Goal: Book appointment/travel/reservation

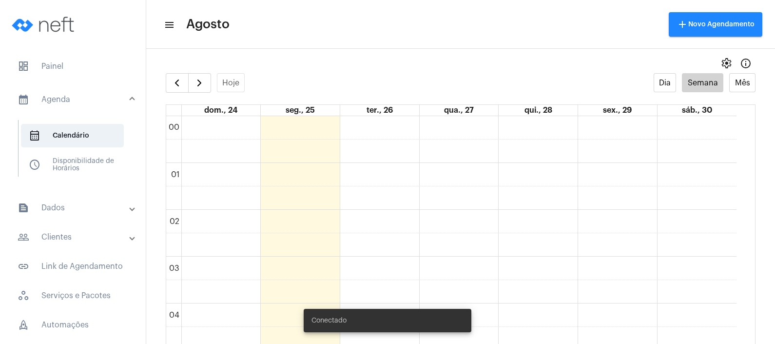
scroll to position [362, 0]
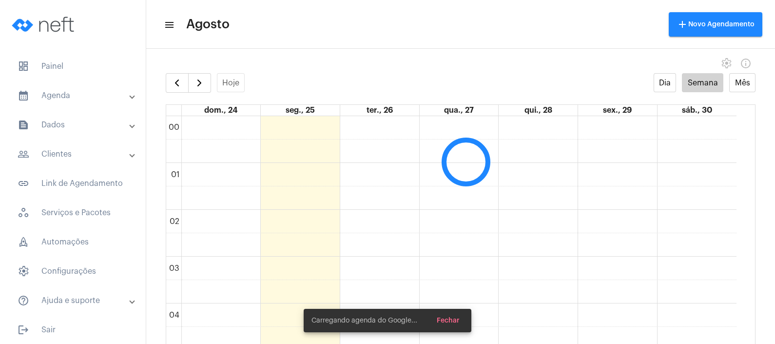
scroll to position [281, 0]
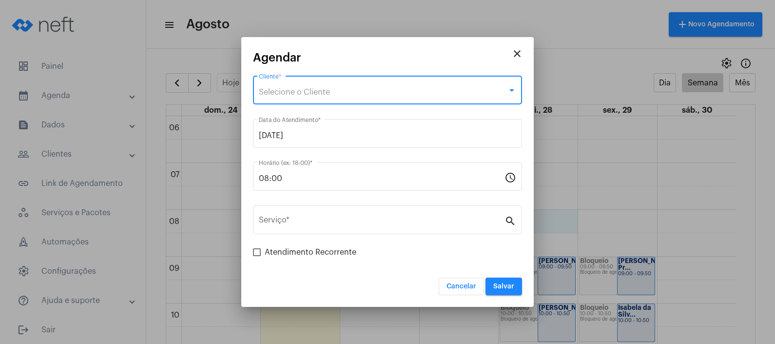
click at [284, 92] on span "Selecione o Cliente" at bounding box center [294, 92] width 71 height 8
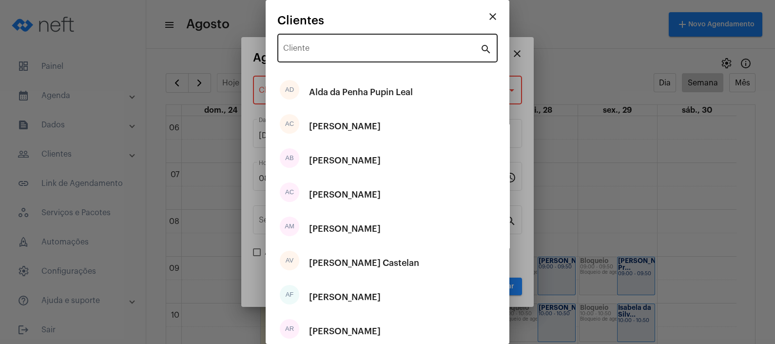
click at [310, 59] on div "Cliente" at bounding box center [381, 47] width 197 height 31
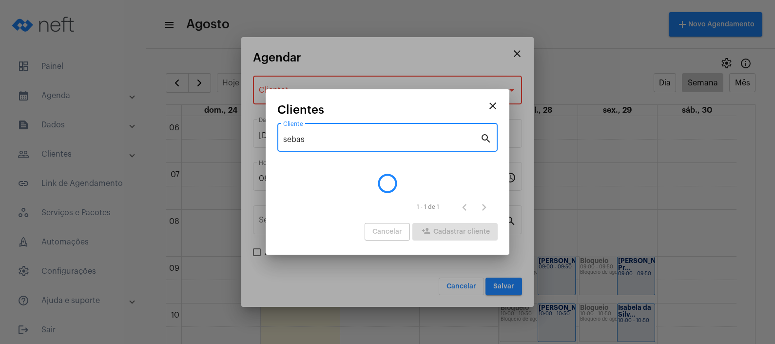
type input "sebas"
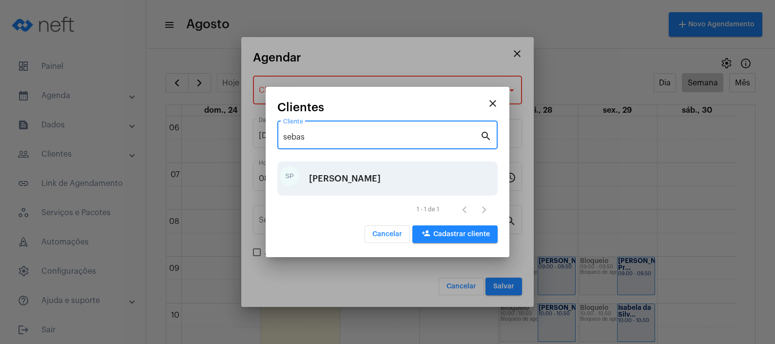
click at [331, 174] on div "[PERSON_NAME]" at bounding box center [345, 178] width 72 height 29
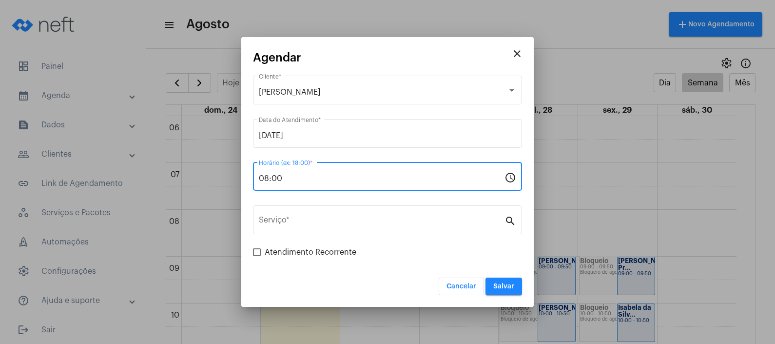
click at [331, 174] on input "08:00" at bounding box center [382, 178] width 246 height 9
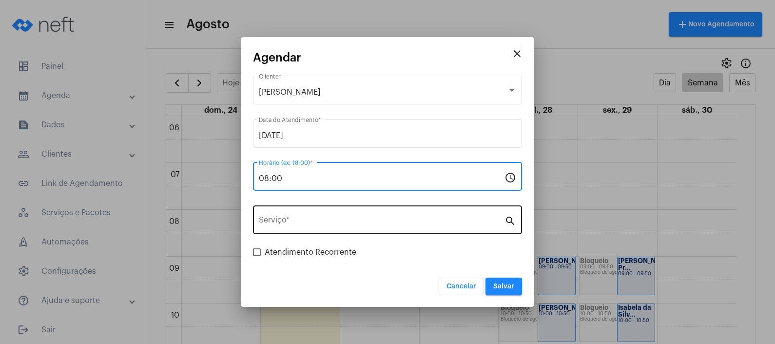
click at [331, 226] on input "Serviço *" at bounding box center [382, 222] width 246 height 9
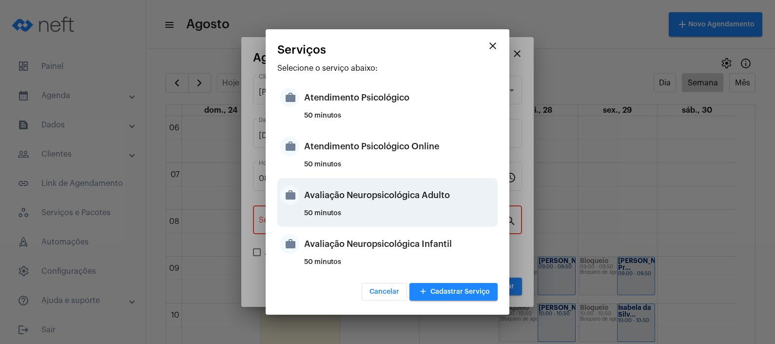
click at [374, 204] on div "Avaliação Neuropsicológica Adulto" at bounding box center [399, 194] width 191 height 29
type input "Avaliação Neuropsicológica Adulto"
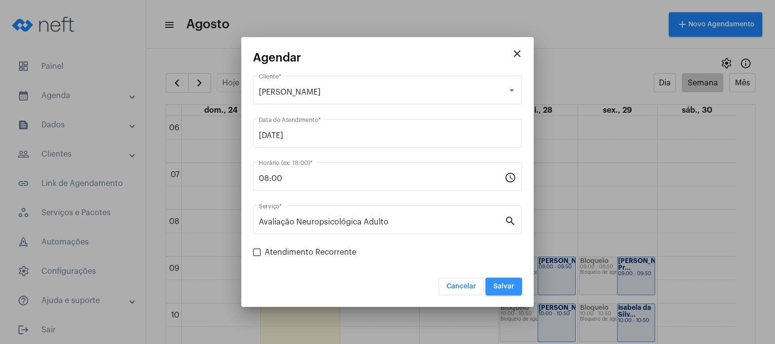
click at [505, 286] on span "Salvar" at bounding box center [504, 286] width 21 height 7
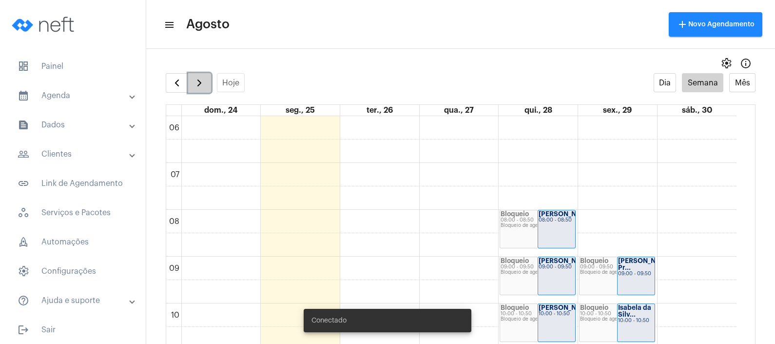
click at [193, 80] on button "button" at bounding box center [199, 83] width 23 height 20
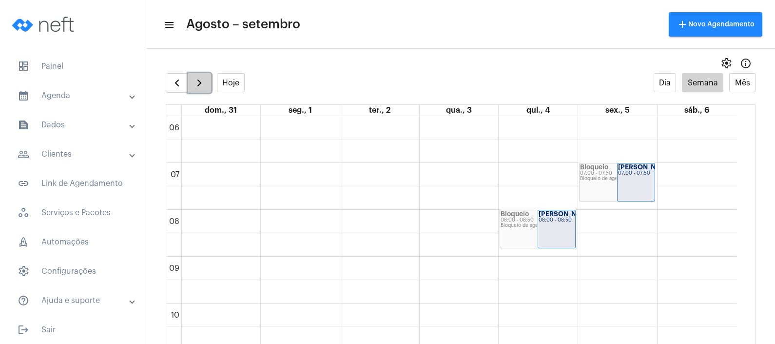
click at [193, 80] on button "button" at bounding box center [199, 83] width 23 height 20
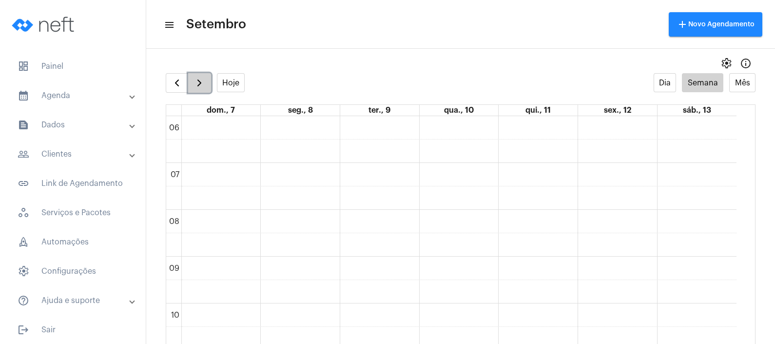
click at [193, 80] on button "button" at bounding box center [199, 83] width 23 height 20
click at [199, 77] on span "button" at bounding box center [200, 83] width 12 height 12
click at [171, 79] on span "button" at bounding box center [177, 83] width 12 height 12
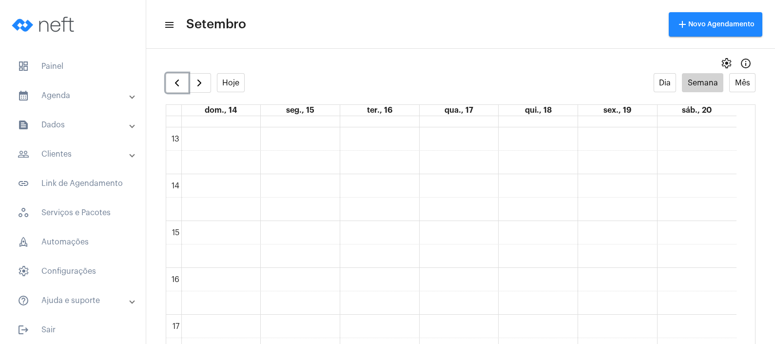
scroll to position [608, 0]
click at [475, 224] on div "00 01 02 03 04 05 06 07 08 09 10 11 12 13 14 15 16 17 18 19 20 21 22 23" at bounding box center [451, 70] width 571 height 1124
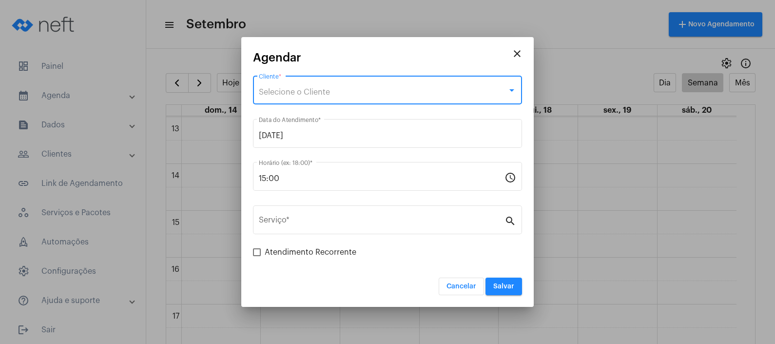
click at [381, 88] on div "Selecione o Cliente" at bounding box center [383, 92] width 249 height 9
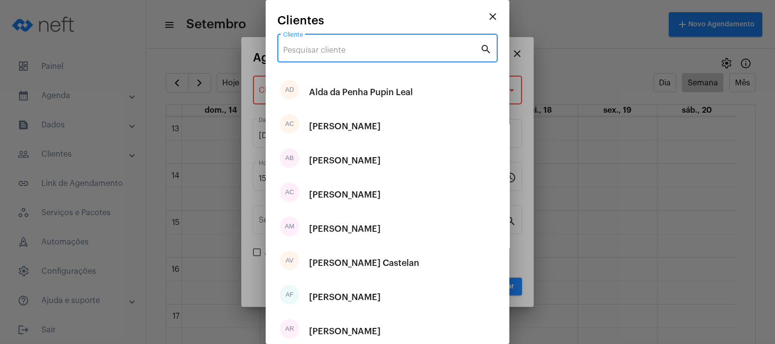
click at [372, 53] on input "Cliente" at bounding box center [381, 50] width 197 height 9
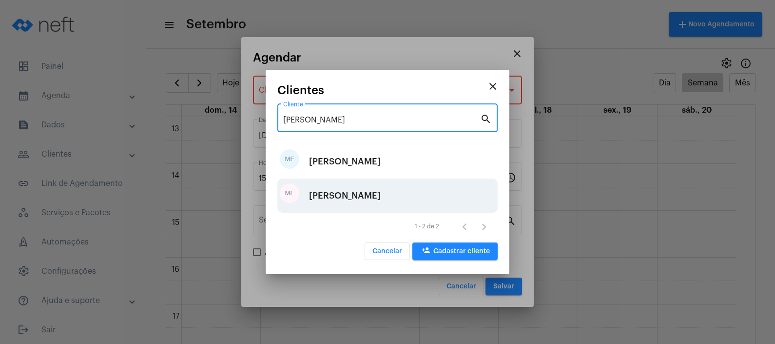
type input "miguel"
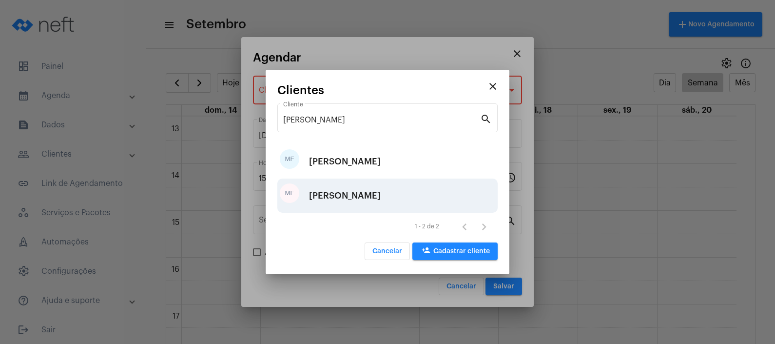
click at [363, 205] on div "MIGUEL FIM BONELA" at bounding box center [345, 195] width 72 height 29
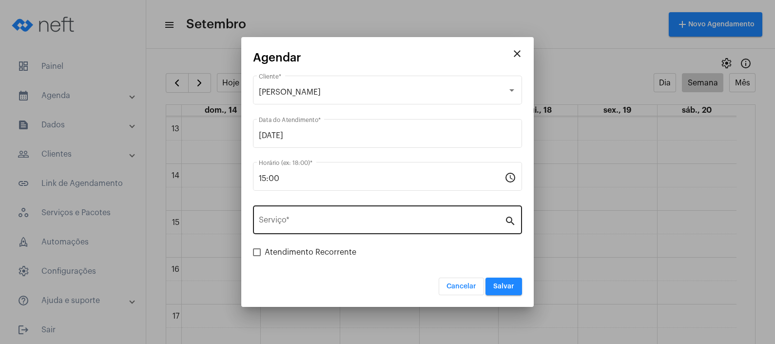
click at [363, 215] on div "Serviço *" at bounding box center [382, 218] width 246 height 31
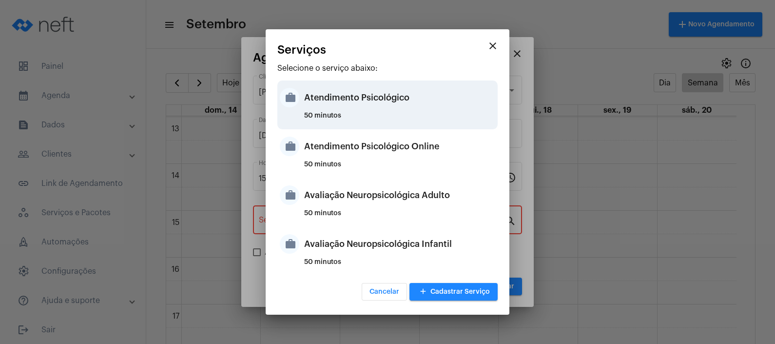
click at [419, 106] on div "Atendimento Psicológico" at bounding box center [399, 97] width 191 height 29
type input "Atendimento Psicológico"
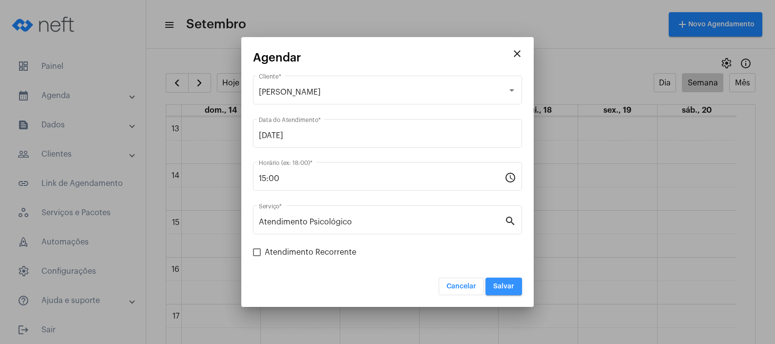
click at [511, 283] on span "Salvar" at bounding box center [504, 286] width 21 height 7
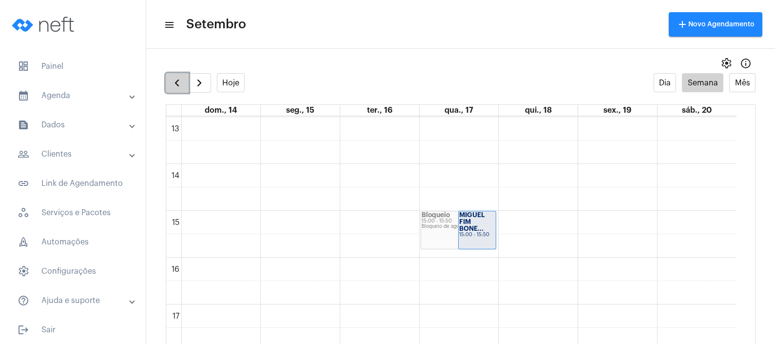
click at [178, 88] on span "button" at bounding box center [177, 83] width 12 height 12
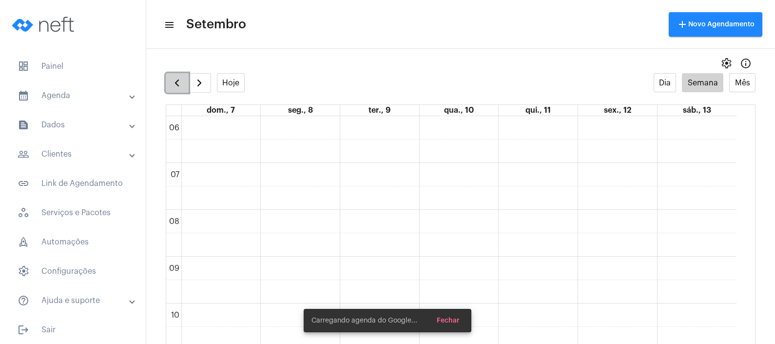
click at [178, 88] on span "button" at bounding box center [177, 83] width 12 height 12
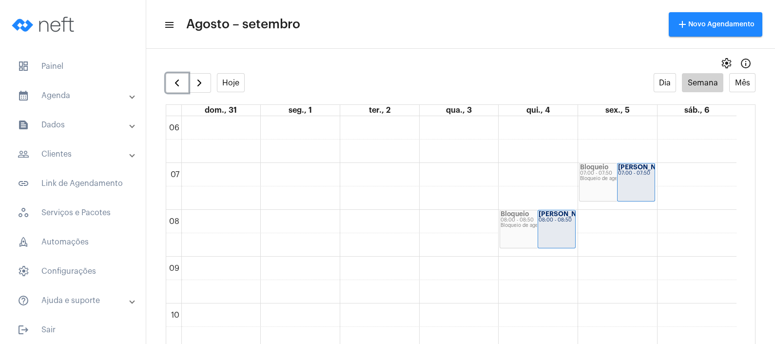
click at [534, 224] on div "Bloqueio de agenda" at bounding box center [538, 225] width 74 height 5
click at [528, 223] on div "Bloqueio de agenda" at bounding box center [538, 225] width 74 height 5
click at [559, 230] on div "Sebastião Purci... 08:00 - 08:50" at bounding box center [556, 229] width 37 height 38
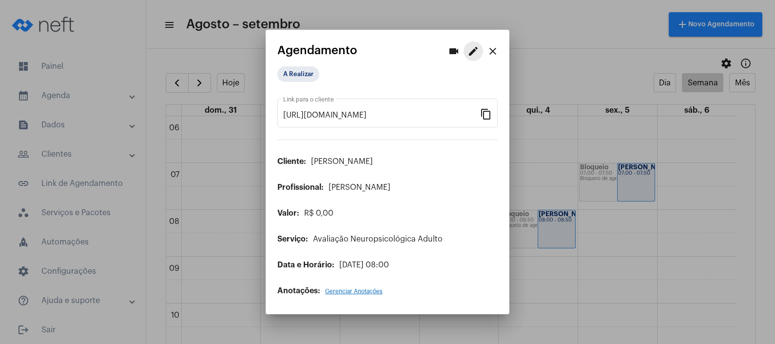
click at [470, 49] on mat-icon "edit" at bounding box center [474, 51] width 12 height 12
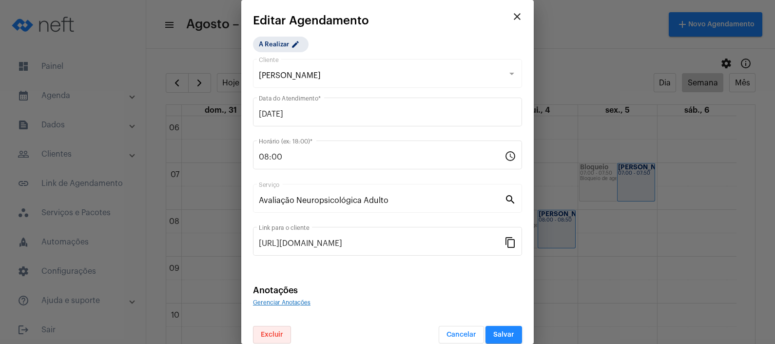
click at [266, 336] on span "Excluir" at bounding box center [272, 334] width 22 height 7
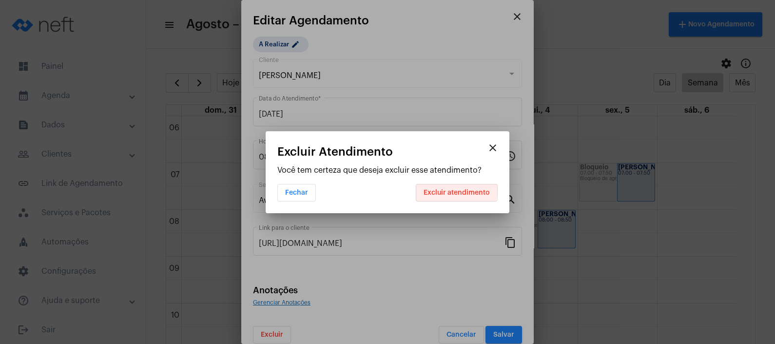
click at [435, 189] on span "Excluir atendimento" at bounding box center [457, 192] width 66 height 7
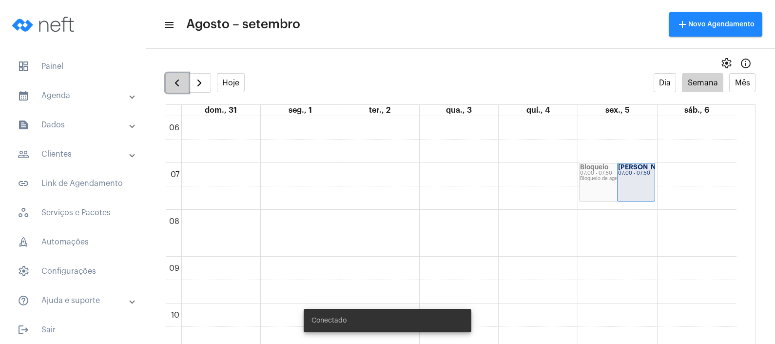
click at [179, 85] on span "button" at bounding box center [177, 83] width 12 height 12
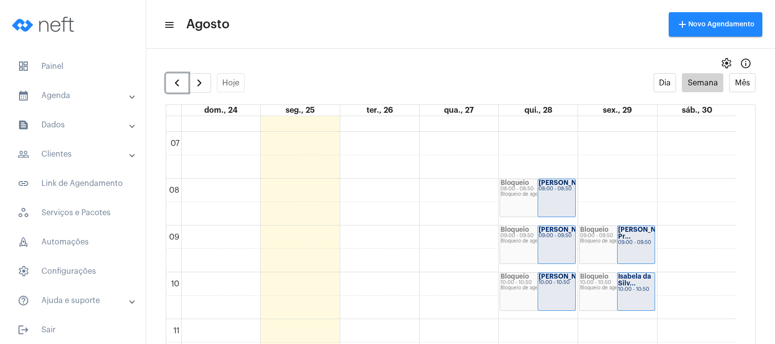
scroll to position [306, 0]
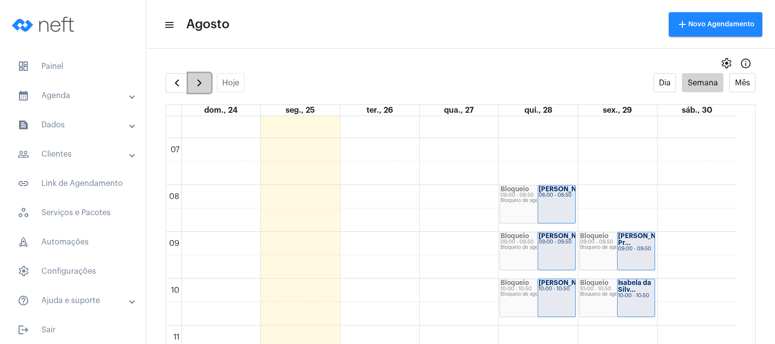
click at [201, 79] on span "button" at bounding box center [200, 83] width 12 height 12
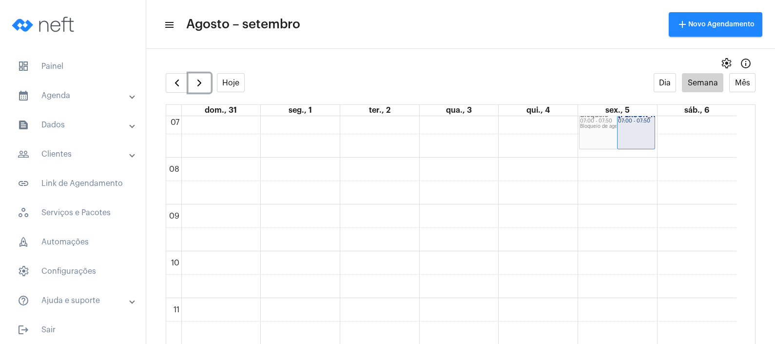
scroll to position [312, 0]
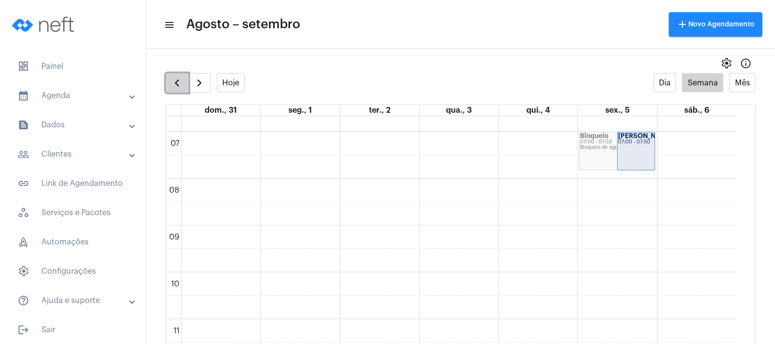
click at [173, 79] on span "button" at bounding box center [177, 83] width 12 height 12
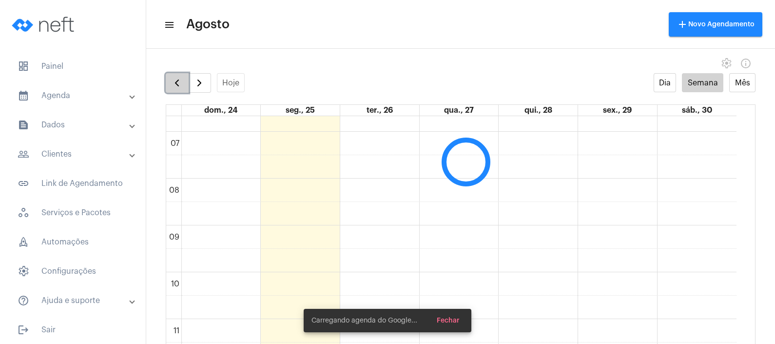
scroll to position [281, 0]
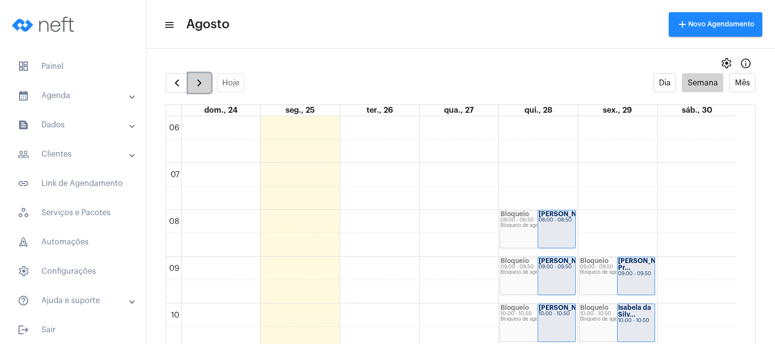
click at [198, 86] on span "button" at bounding box center [200, 83] width 12 height 12
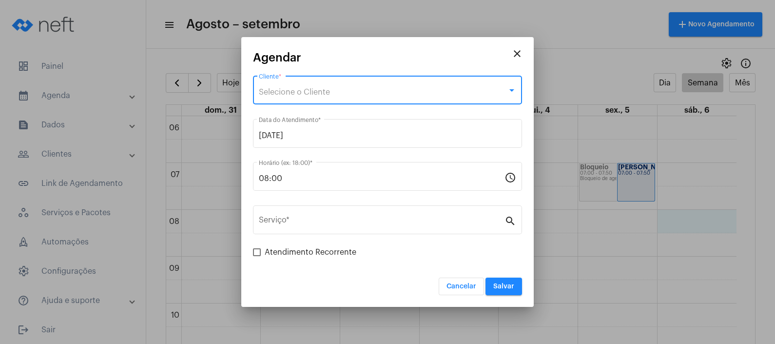
click at [383, 96] on div "Selecione o Cliente" at bounding box center [383, 92] width 249 height 9
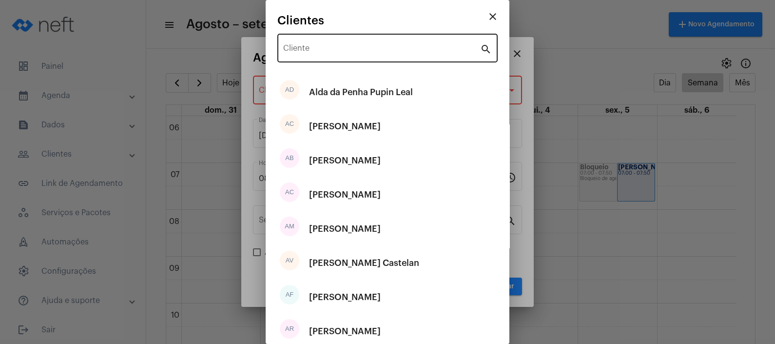
click at [370, 55] on div "Cliente" at bounding box center [381, 47] width 197 height 31
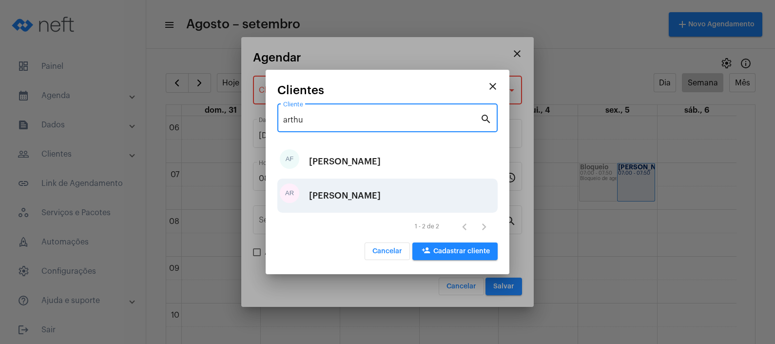
type input "arthu"
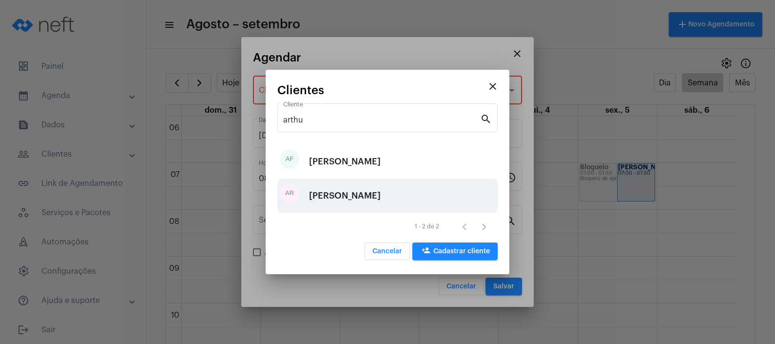
click at [355, 194] on div "Arthur Rodrigues Moreira" at bounding box center [345, 195] width 72 height 29
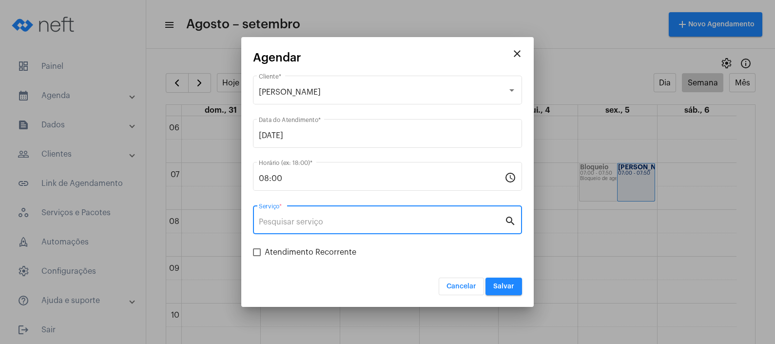
click at [355, 218] on input "Serviço *" at bounding box center [382, 222] width 246 height 9
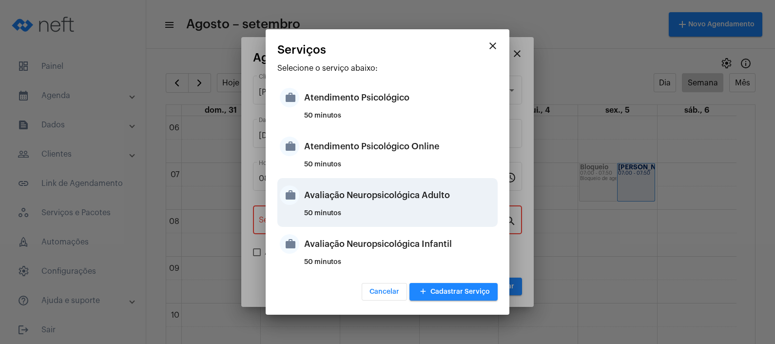
click at [371, 219] on div "50 minutos" at bounding box center [399, 217] width 191 height 15
type input "Avaliação Neuropsicológica Adulto"
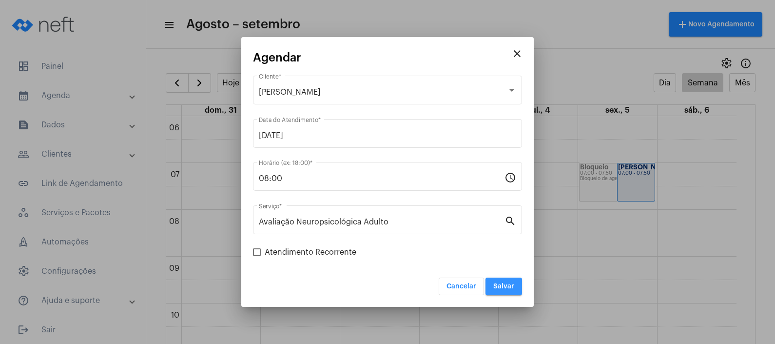
click at [512, 290] on button "Salvar" at bounding box center [504, 286] width 37 height 18
